Goal: Task Accomplishment & Management: Manage account settings

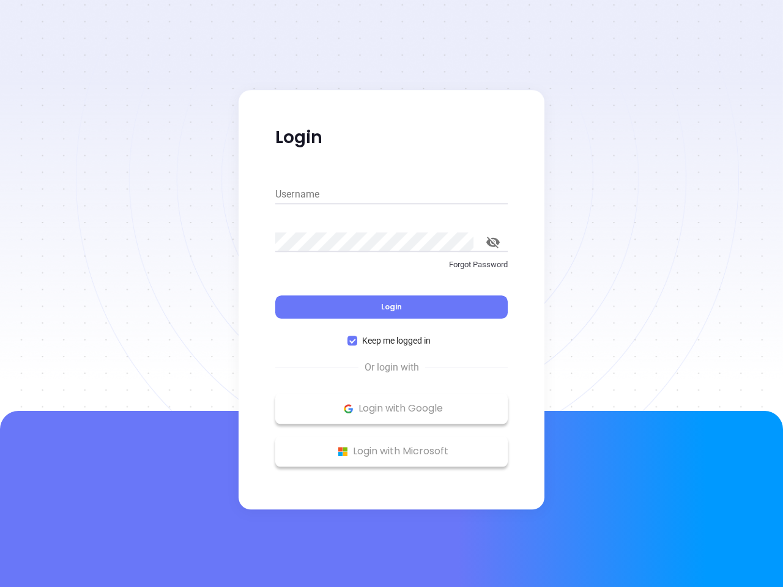
click at [392, 294] on div "Login" at bounding box center [391, 300] width 232 height 38
click at [392, 195] on input "Username" at bounding box center [391, 195] width 232 height 20
click at [493, 242] on icon "toggle password visibility" at bounding box center [492, 243] width 13 height 12
click at [392, 307] on span "Login" at bounding box center [391, 307] width 21 height 10
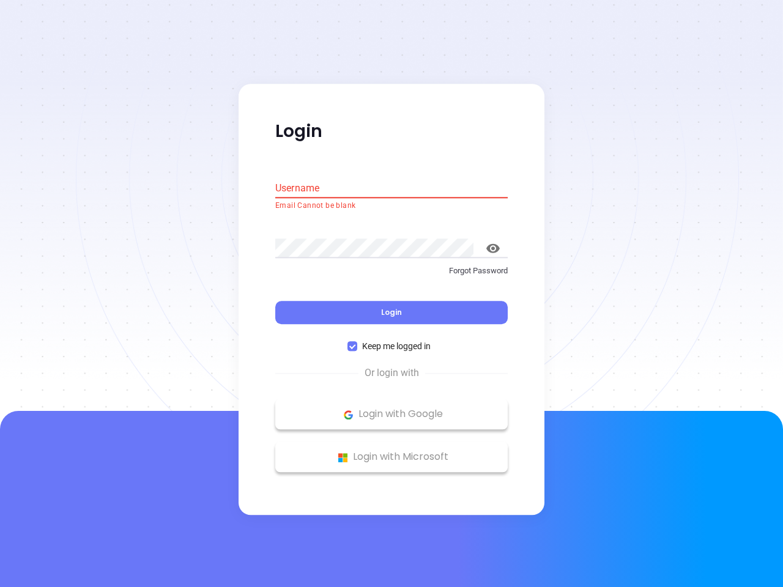
click at [392, 341] on span "Keep me logged in" at bounding box center [396, 346] width 78 height 13
click at [357, 342] on input "Keep me logged in" at bounding box center [353, 347] width 10 height 10
checkbox input "false"
click at [392, 409] on p "Login with Google" at bounding box center [391, 415] width 220 height 18
click at [392, 452] on p "Login with Microsoft" at bounding box center [391, 457] width 220 height 18
